Goal: Navigation & Orientation: Find specific page/section

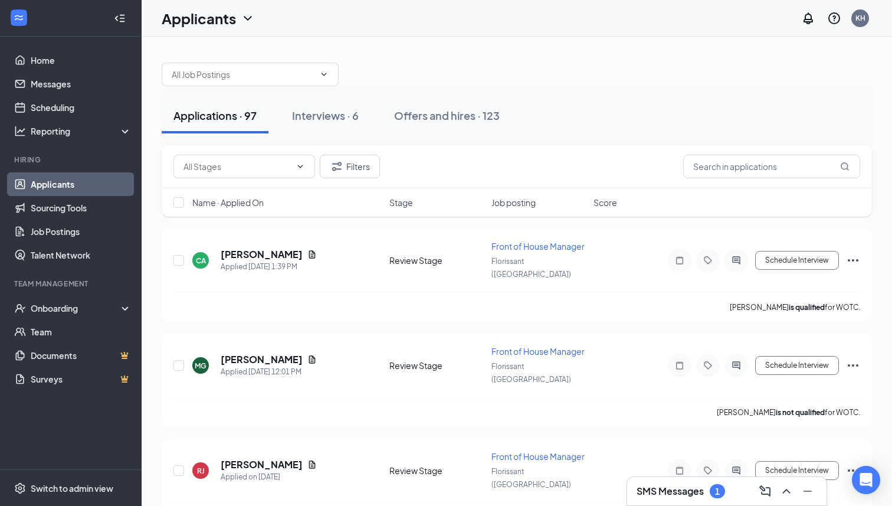
click at [70, 184] on link "Applicants" at bounding box center [81, 184] width 101 height 24
click at [50, 88] on link "Messages" at bounding box center [81, 84] width 101 height 24
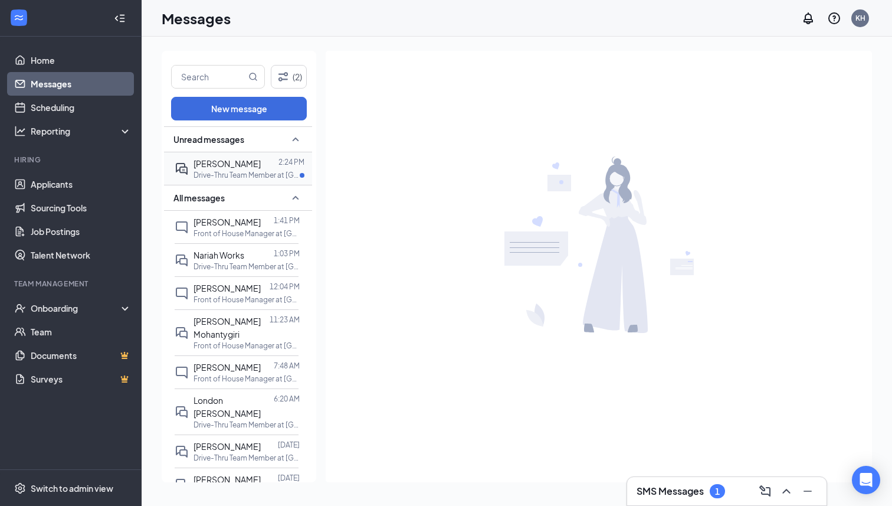
click at [237, 174] on p "Drive-Thru Team Member at [GEOGRAPHIC_DATA] ([GEOGRAPHIC_DATA])" at bounding box center [247, 175] width 106 height 10
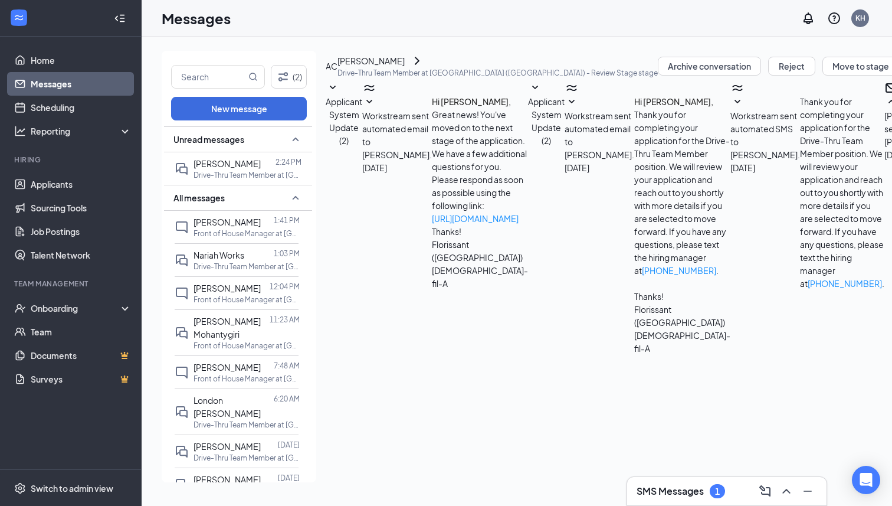
scroll to position [680, 0]
click at [71, 187] on link "Applicants" at bounding box center [81, 184] width 101 height 24
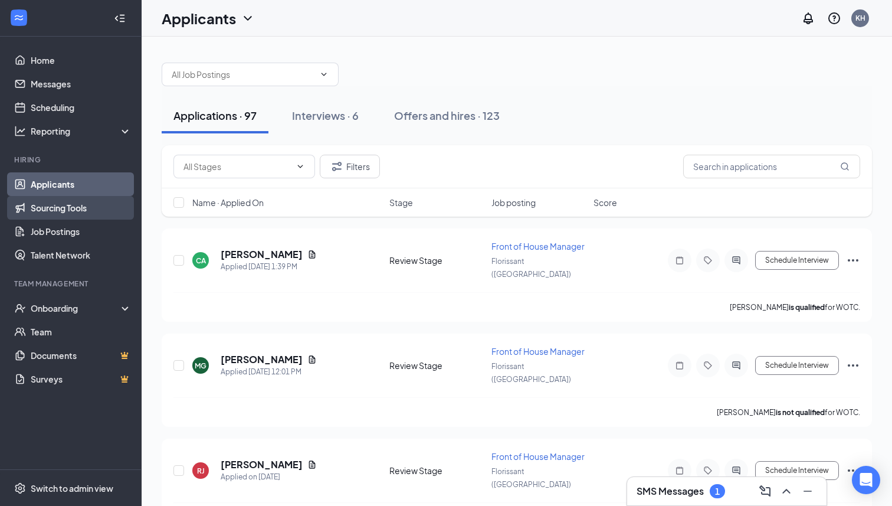
click at [75, 211] on link "Sourcing Tools" at bounding box center [81, 208] width 101 height 24
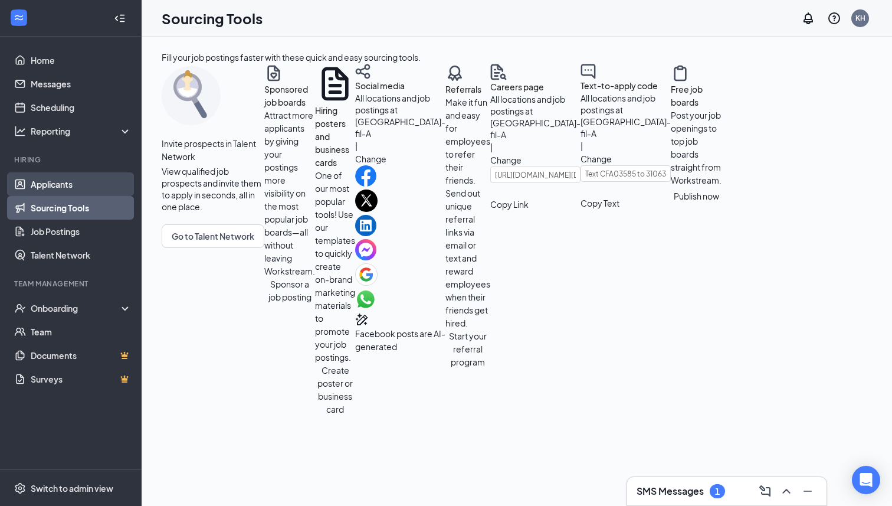
click at [76, 187] on link "Applicants" at bounding box center [81, 184] width 101 height 24
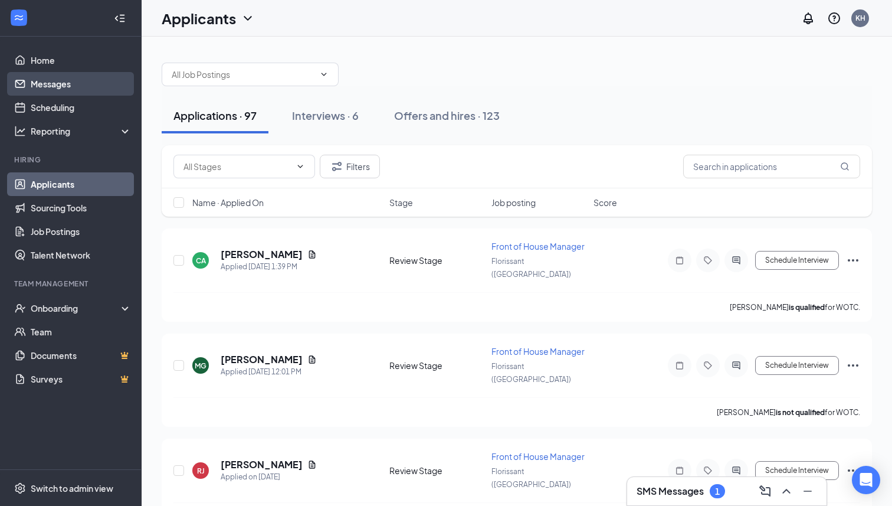
click at [72, 86] on link "Messages" at bounding box center [81, 84] width 101 height 24
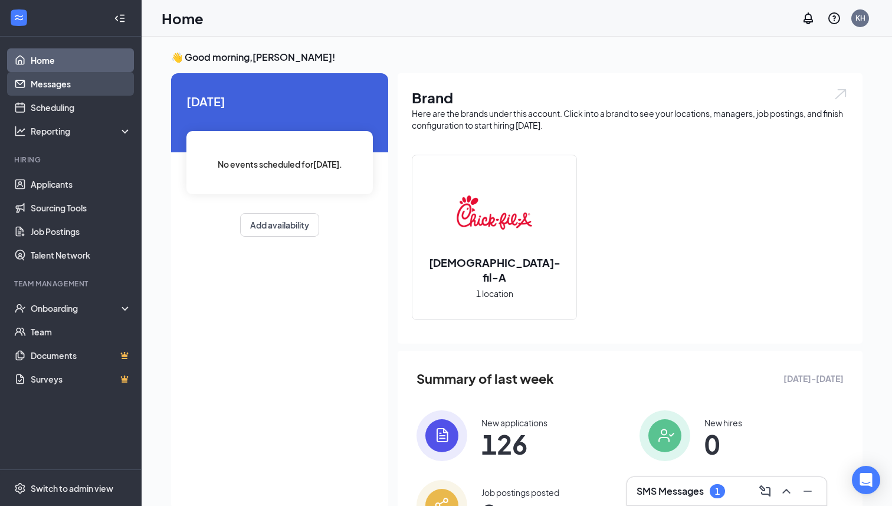
click at [54, 87] on link "Messages" at bounding box center [81, 84] width 101 height 24
